Goal: Check status: Check status

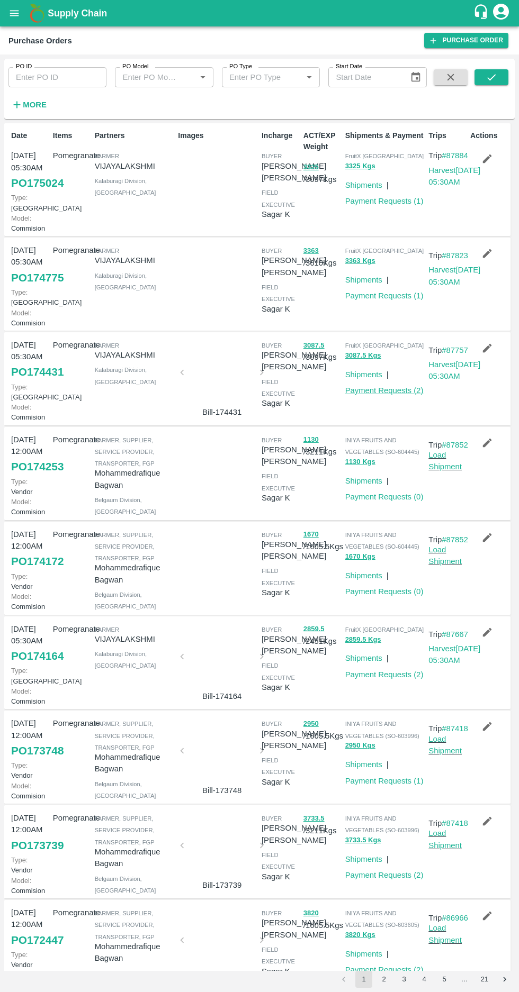
click at [381, 395] on link "Payment Requests ( 2 )" at bounding box center [384, 390] width 78 height 8
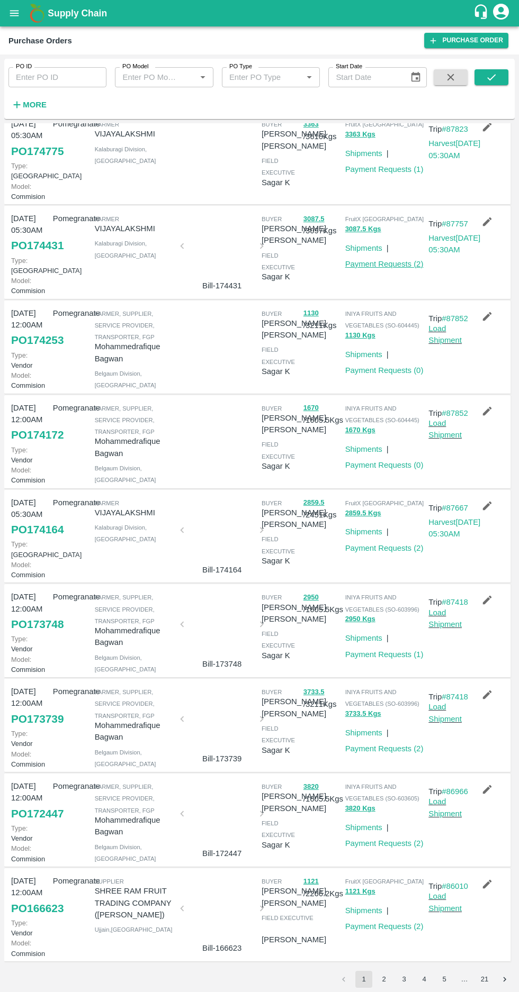
scroll to position [297, 0]
click at [385, 745] on link "Payment Requests ( 2 )" at bounding box center [384, 749] width 78 height 8
click at [385, 839] on link "Payment Requests ( 2 )" at bounding box center [384, 843] width 78 height 8
click at [389, 651] on link "Payment Requests ( 1 )" at bounding box center [384, 655] width 78 height 8
